Goal: Task Accomplishment & Management: Use online tool/utility

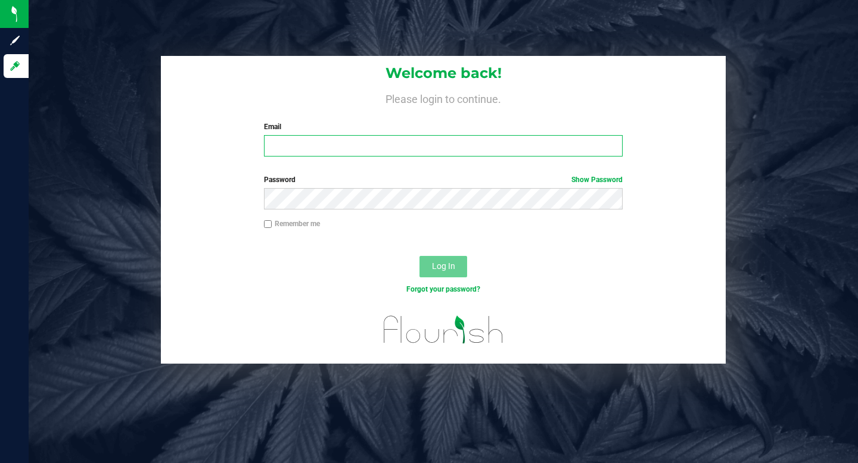
type input "[PERSON_NAME][EMAIL_ADDRESS][DOMAIN_NAME]"
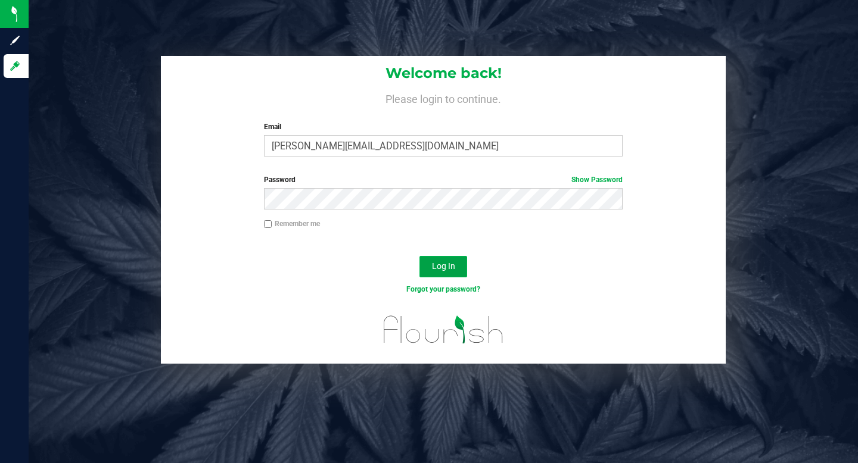
click at [445, 267] on span "Log In" at bounding box center [443, 266] width 23 height 10
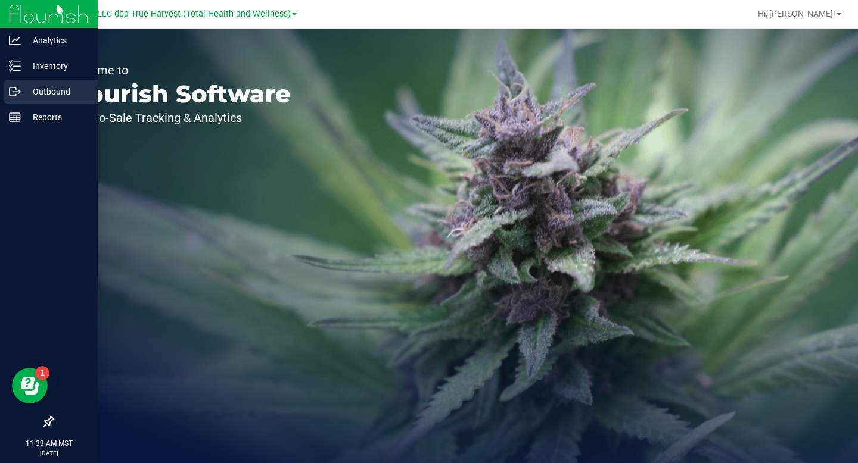
click at [15, 92] on line at bounding box center [17, 92] width 7 height 0
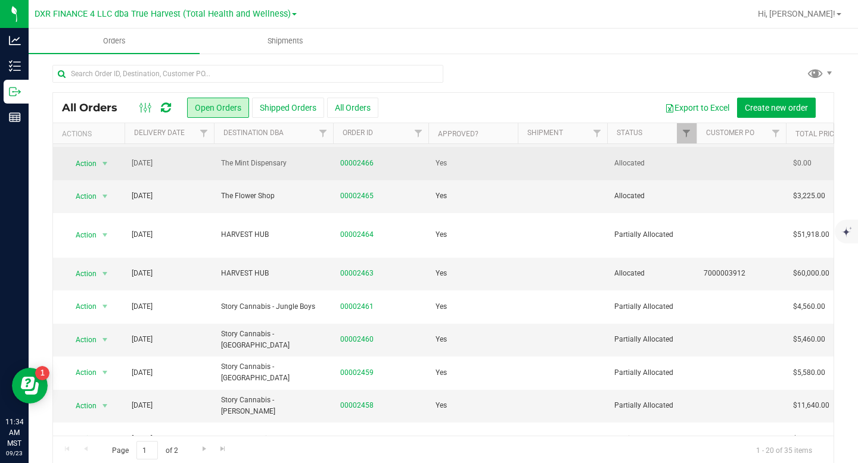
scroll to position [195, 0]
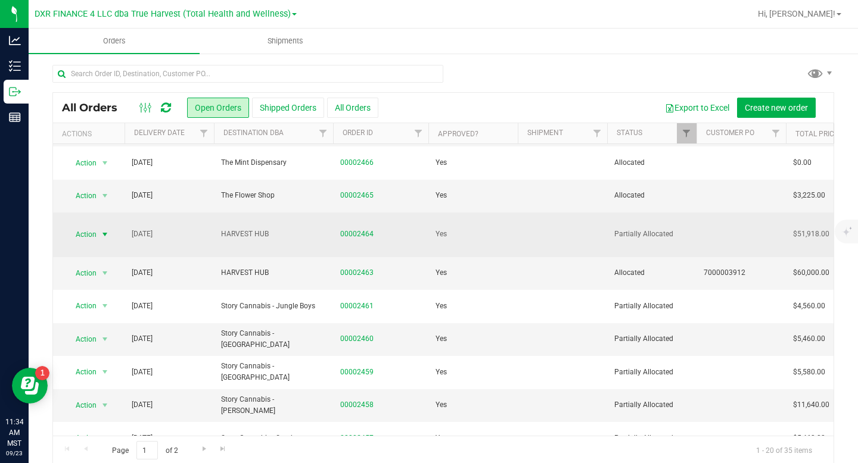
click at [107, 230] on span "select" at bounding box center [105, 235] width 10 height 10
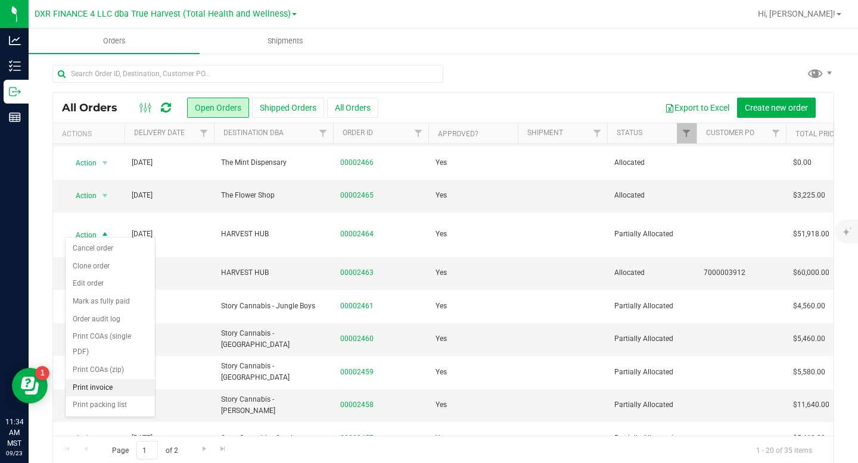
click at [100, 389] on li "Print invoice" at bounding box center [110, 388] width 89 height 18
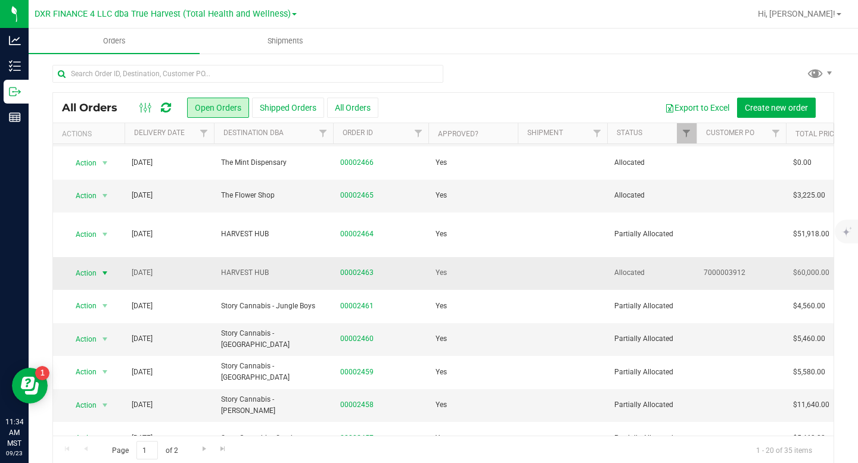
click at [108, 269] on span "select" at bounding box center [105, 274] width 10 height 10
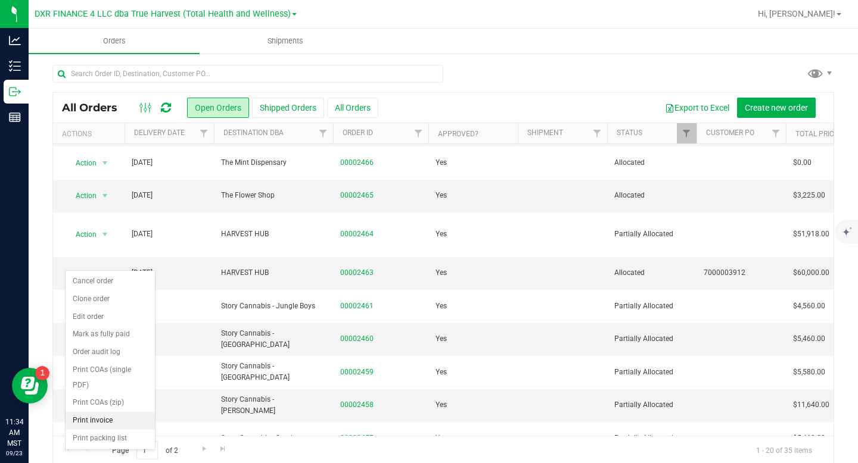
click at [106, 420] on li "Print invoice" at bounding box center [110, 421] width 89 height 18
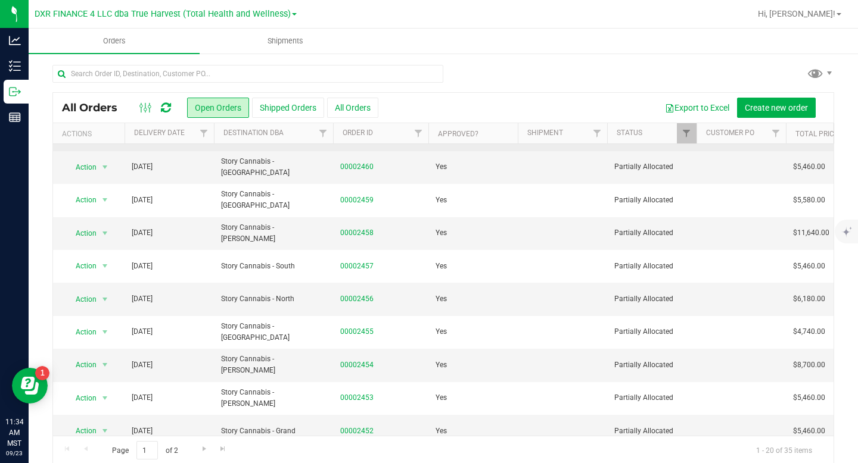
scroll to position [366, 0]
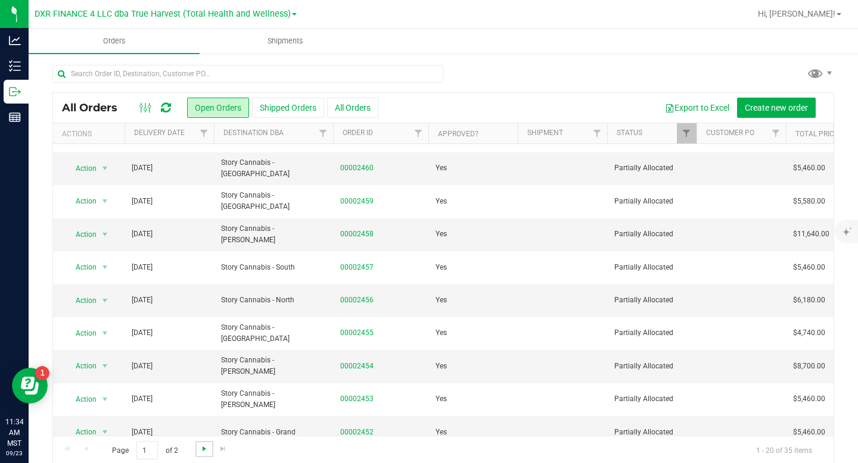
click at [200, 451] on span "Go to the next page" at bounding box center [205, 449] width 10 height 10
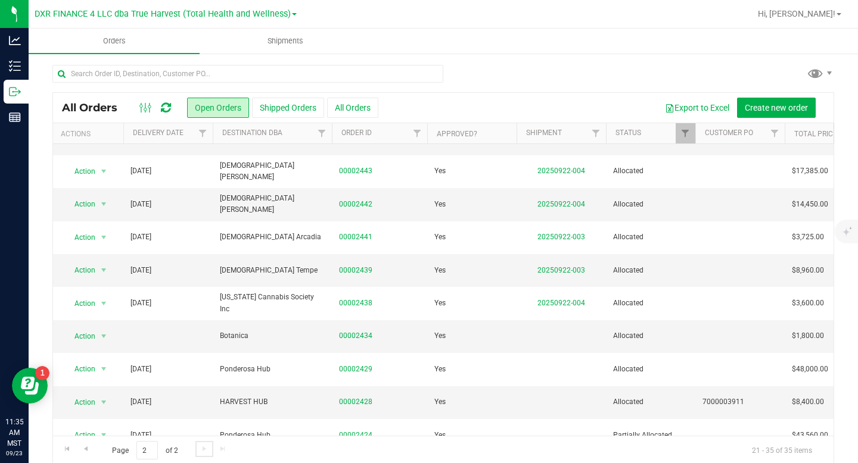
scroll to position [157, 1]
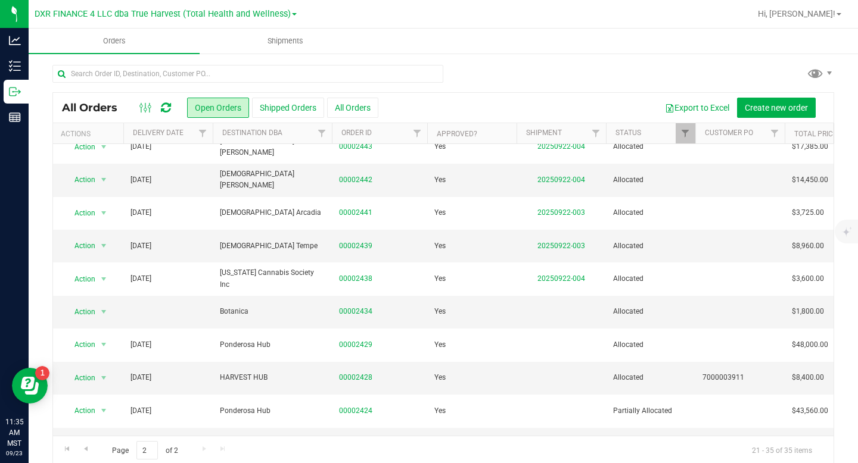
click at [359, 213] on td "00002441" at bounding box center [379, 213] width 95 height 33
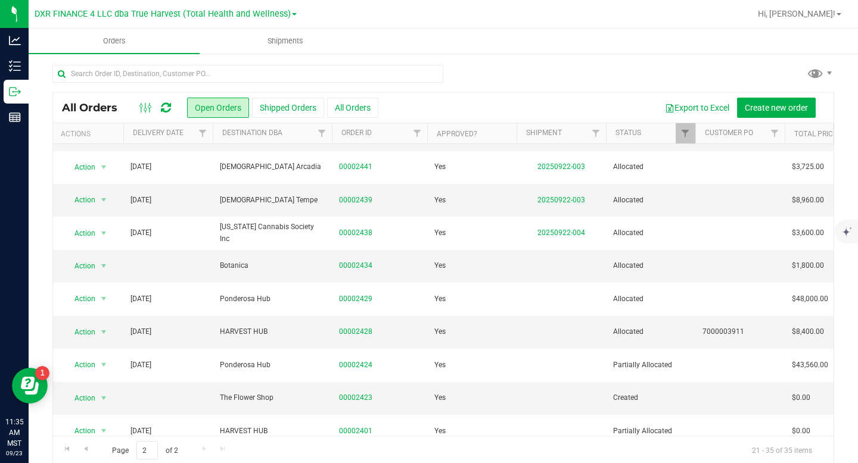
scroll to position [198, 1]
